Goal: Task Accomplishment & Management: Use online tool/utility

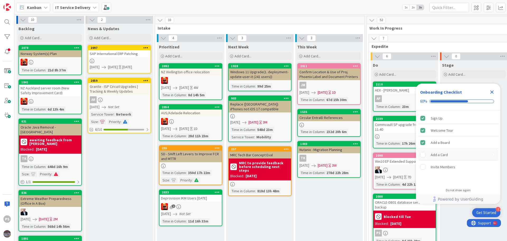
click at [425, 154] on rect "Add a Card is incomplete." at bounding box center [422, 154] width 5 height 5
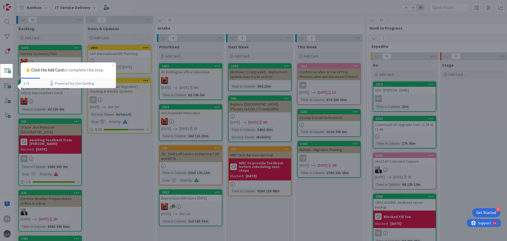
click at [41, 72] on strong "👆 Click the Add Card" at bounding box center [44, 69] width 38 height 5
click at [26, 69] on strong "👆 Click the Add Card" at bounding box center [44, 69] width 38 height 5
click at [27, 39] on div at bounding box center [260, 120] width 494 height 241
click at [69, 71] on p "👆 Click the Add Card to complete this step." at bounding box center [68, 70] width 87 height 7
click at [50, 69] on strong "👆 Click the Add Card" at bounding box center [44, 69] width 38 height 5
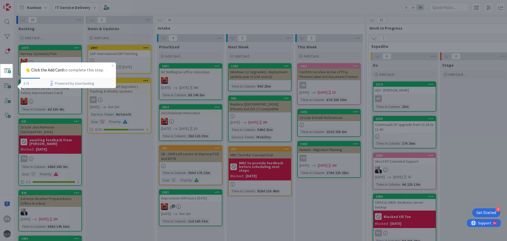
click at [29, 36] on div at bounding box center [260, 120] width 494 height 241
click at [29, 38] on div at bounding box center [260, 120] width 494 height 241
click at [5, 71] on span at bounding box center [7, 70] width 11 height 11
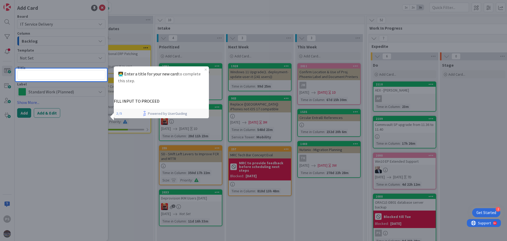
click at [62, 78] on textarea at bounding box center [61, 75] width 88 height 10
click at [62, 74] on textarea at bounding box center [61, 75] width 88 height 10
type textarea "x"
type textarea "te"
type textarea "x"
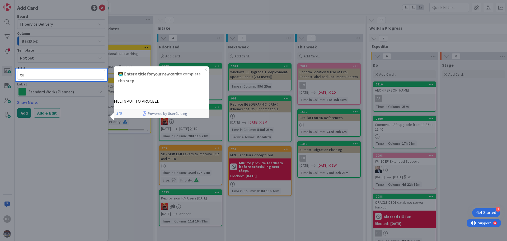
type textarea "tes"
type textarea "x"
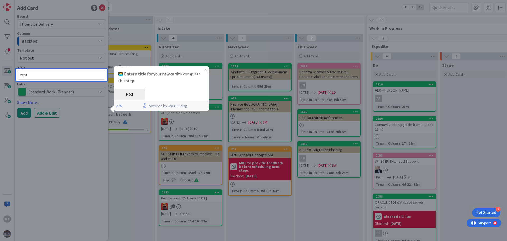
type textarea "test"
click at [146, 96] on button "NEXT" at bounding box center [130, 94] width 32 height 12
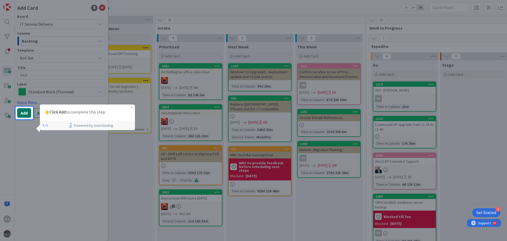
click at [22, 112] on button "Add" at bounding box center [24, 113] width 14 height 10
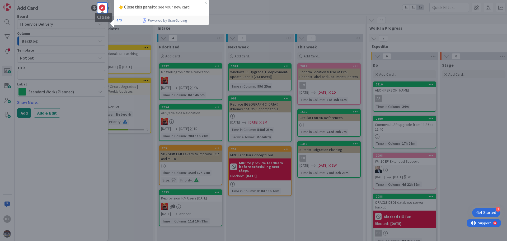
click at [102, 7] on icon at bounding box center [102, 8] width 6 height 6
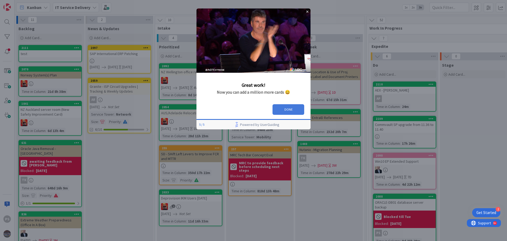
click at [294, 106] on button "DONE" at bounding box center [289, 109] width 32 height 11
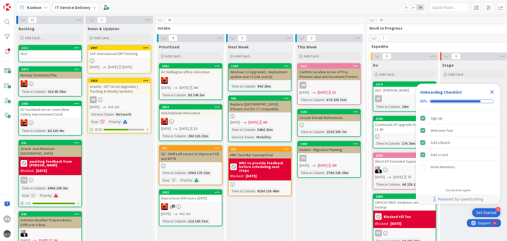
click at [73, 49] on div at bounding box center [77, 48] width 10 height 4
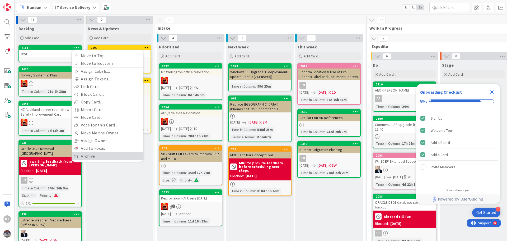
click at [93, 156] on link "Archive" at bounding box center [107, 156] width 71 height 8
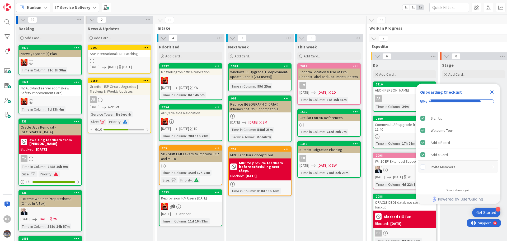
click at [440, 169] on div "Invite Members" at bounding box center [443, 166] width 25 height 6
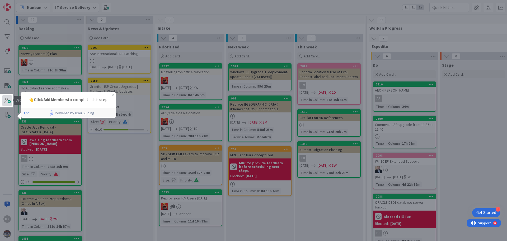
click at [9, 101] on span at bounding box center [7, 100] width 11 height 11
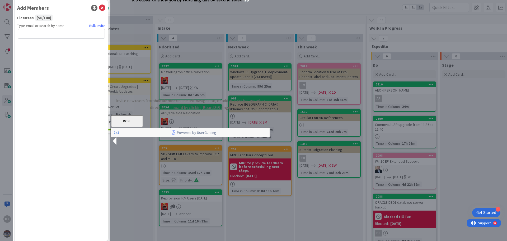
drag, startPoint x: 238, startPoint y: 130, endPoint x: 341, endPoint y: 118, distance: 102.8
click at [143, 127] on button "DONE" at bounding box center [127, 121] width 32 height 12
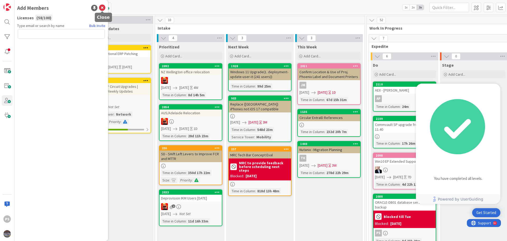
click at [101, 8] on icon at bounding box center [102, 8] width 6 height 6
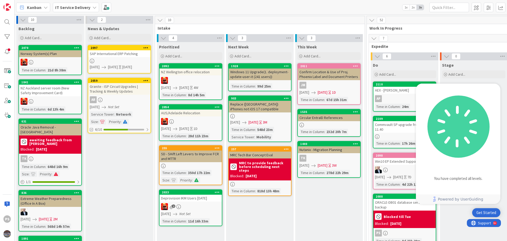
click at [452, 219] on div "Stage Add Card..." at bounding box center [474, 213] width 68 height 307
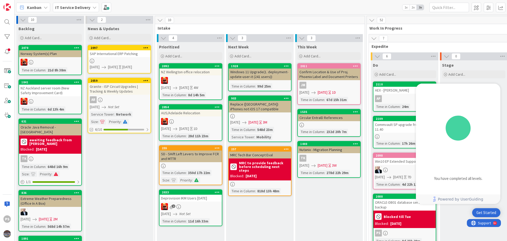
click at [479, 90] on icon "checklist loading" at bounding box center [458, 126] width 79 height 79
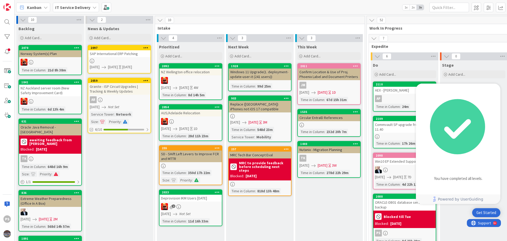
scroll to position [194, 0]
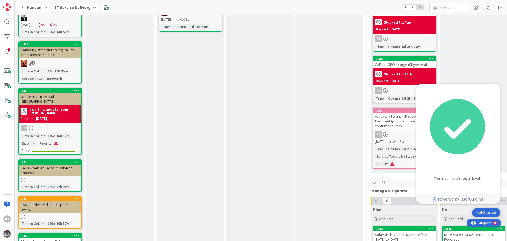
drag, startPoint x: 268, startPoint y: 176, endPoint x: 344, endPoint y: 163, distance: 76.8
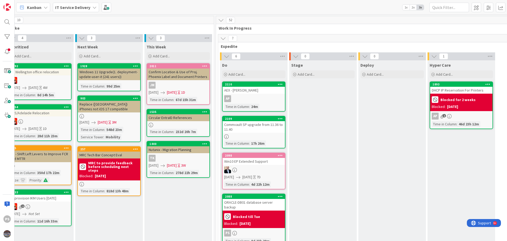
scroll to position [0, 175]
